Goal: Task Accomplishment & Management: Manage account settings

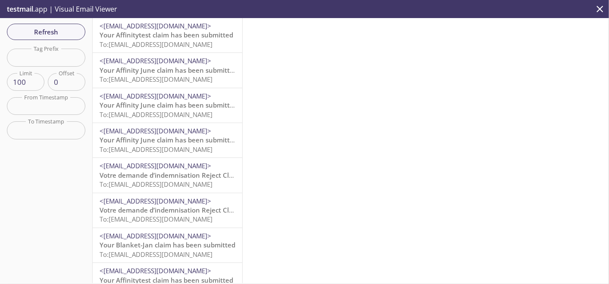
click at [125, 25] on span "<[EMAIL_ADDRESS][DOMAIN_NAME]>" at bounding box center [156, 26] width 112 height 9
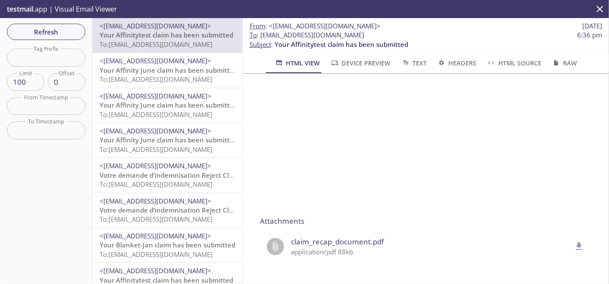
scroll to position [286, 0]
click at [573, 241] on icon "delete" at bounding box center [578, 246] width 11 height 11
